Goal: Task Accomplishment & Management: Manage account settings

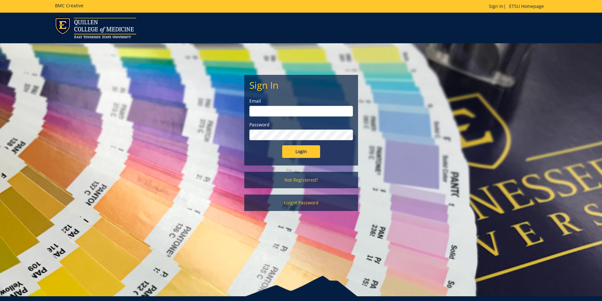
type input "[PERSON_NAME][EMAIL_ADDRESS][DOMAIN_NAME]"
click at [312, 152] on input "Login" at bounding box center [301, 151] width 38 height 13
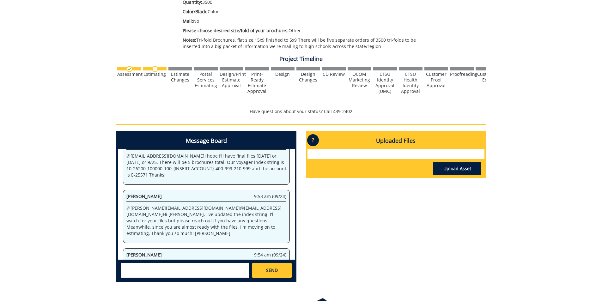
scroll to position [176, 0]
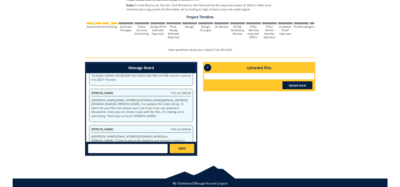
scroll to position [167, 0]
